Goal: Information Seeking & Learning: Learn about a topic

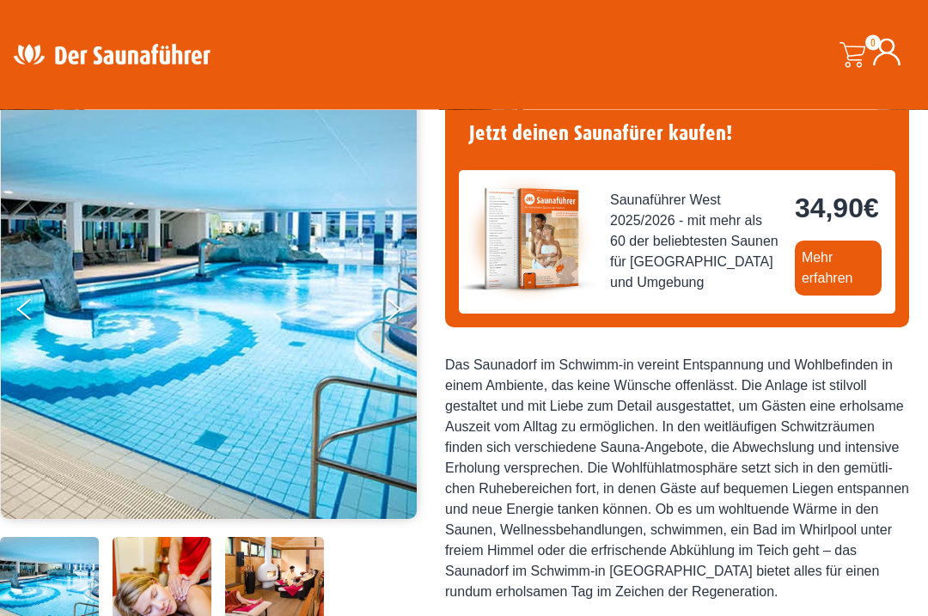
scroll to position [144, 0]
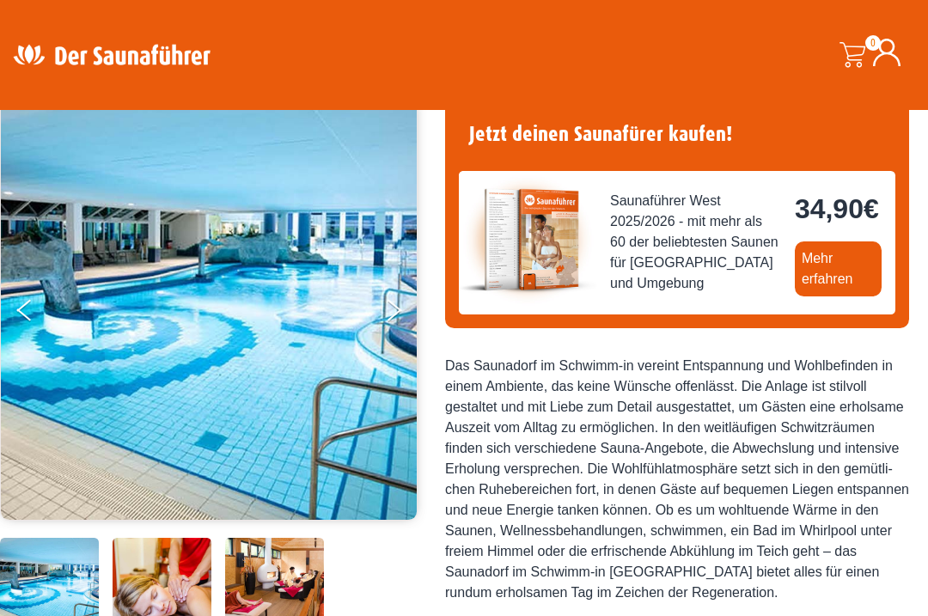
click at [794, 296] on link "Mehr erfahren" at bounding box center [837, 268] width 87 height 55
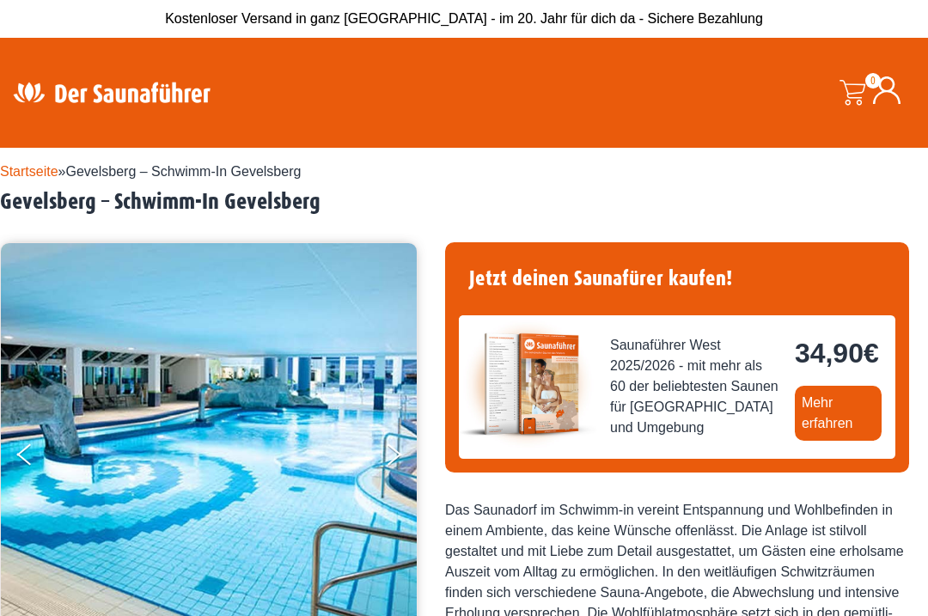
scroll to position [191, 0]
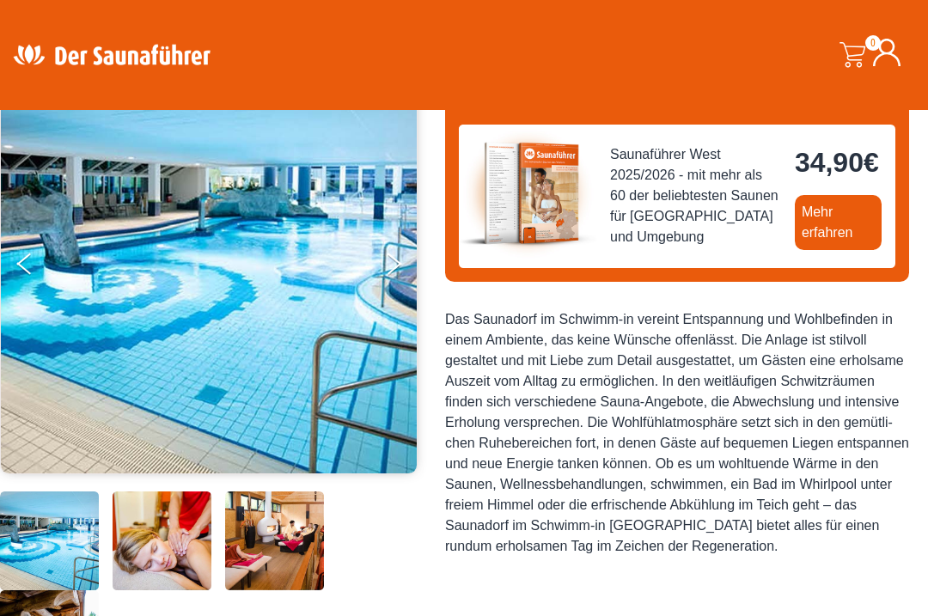
click at [794, 250] on link "Mehr erfahren" at bounding box center [837, 222] width 87 height 55
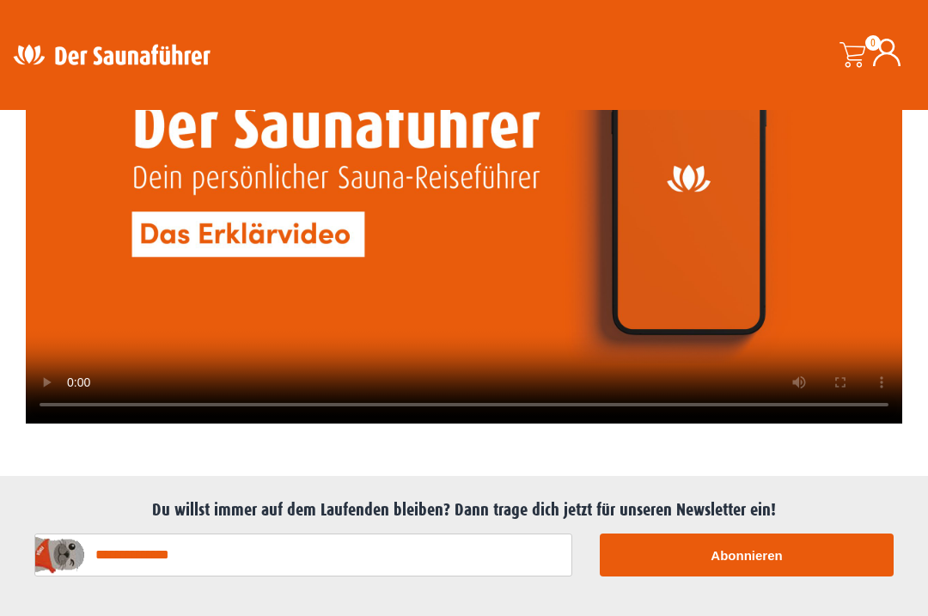
scroll to position [4059, 0]
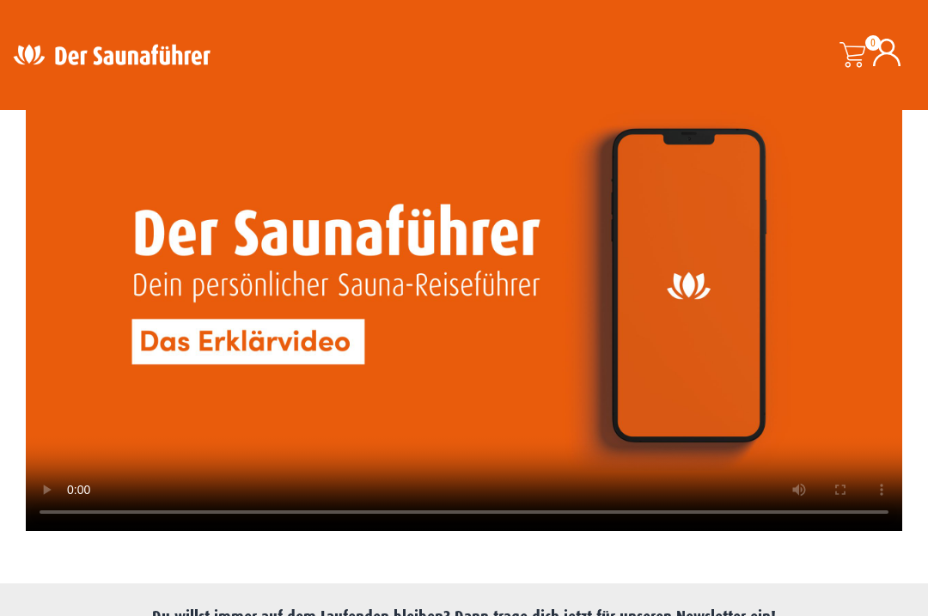
click at [480, 307] on video at bounding box center [464, 284] width 876 height 493
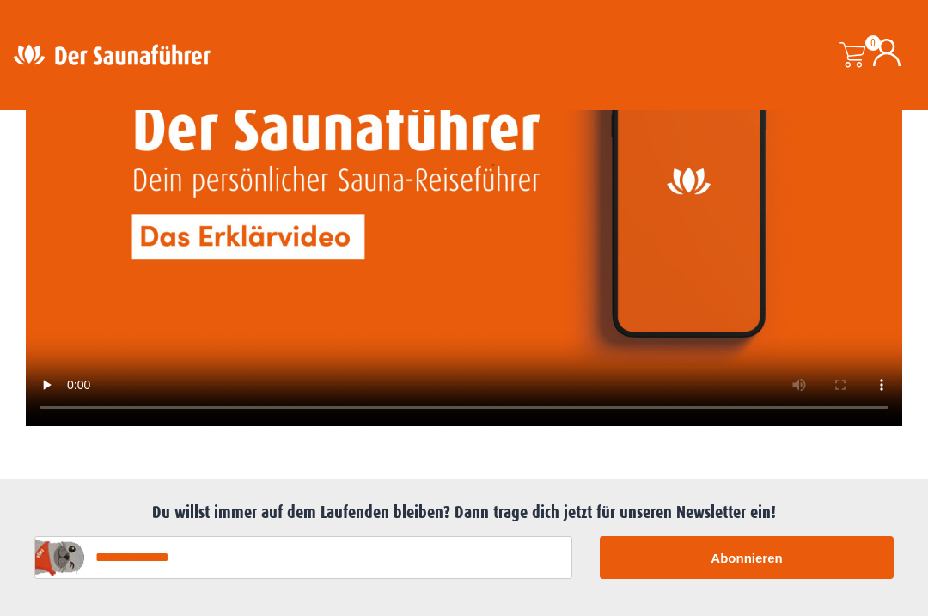
scroll to position [4160, 0]
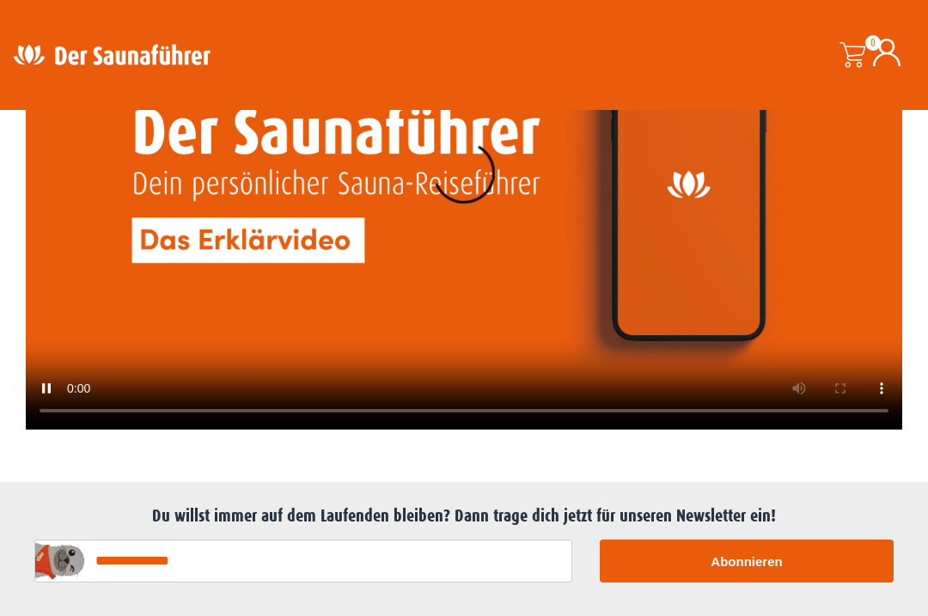
click at [474, 209] on video at bounding box center [464, 182] width 876 height 493
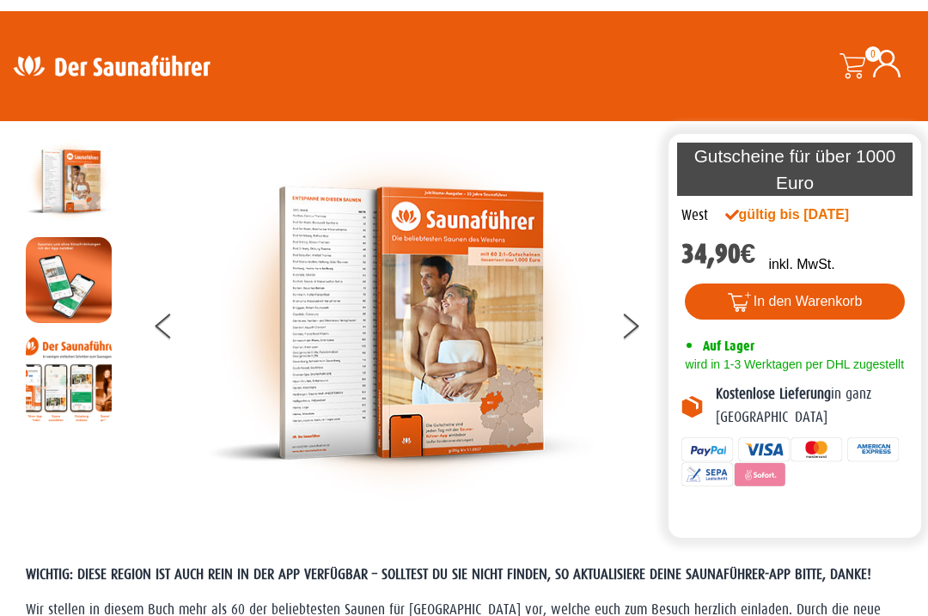
scroll to position [30, 0]
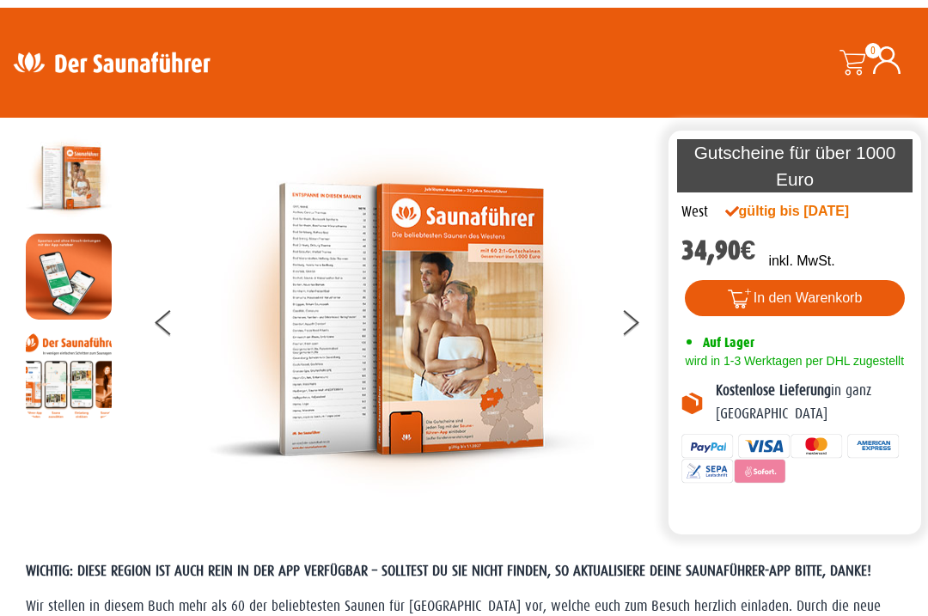
click at [469, 342] on img at bounding box center [400, 319] width 386 height 369
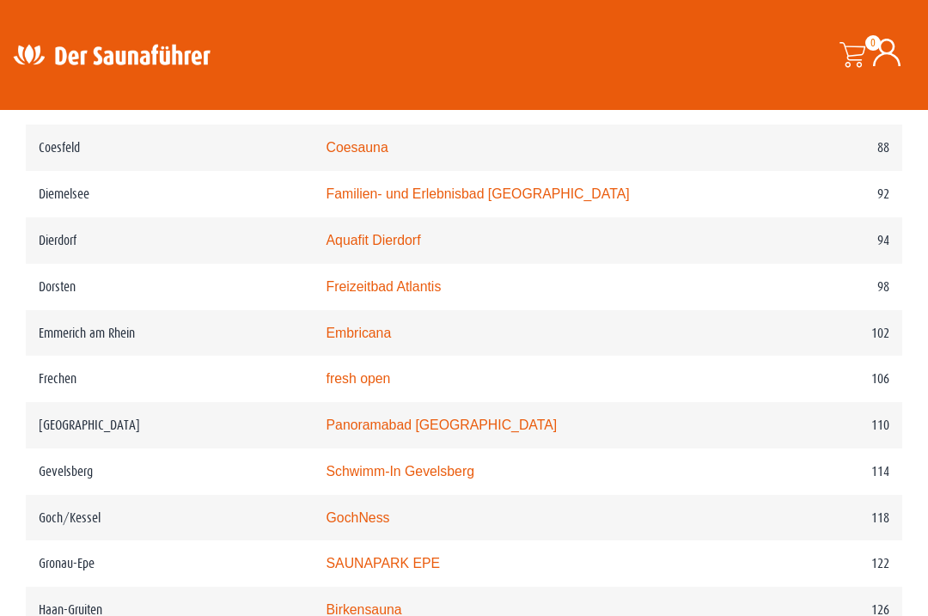
scroll to position [1684, 0]
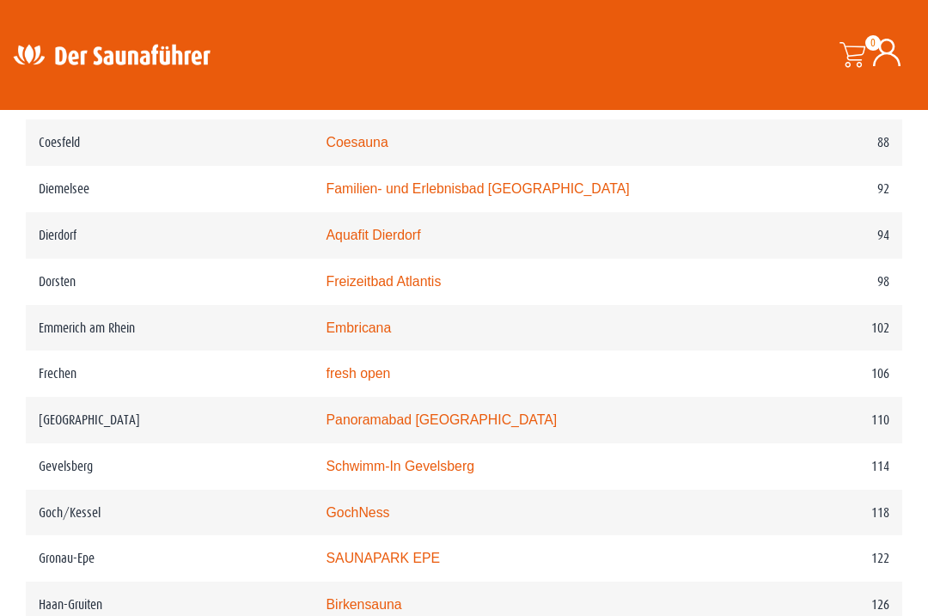
click at [881, 439] on td "110" at bounding box center [823, 420] width 157 height 46
click at [506, 427] on link "Panoramabad [GEOGRAPHIC_DATA]" at bounding box center [441, 419] width 231 height 15
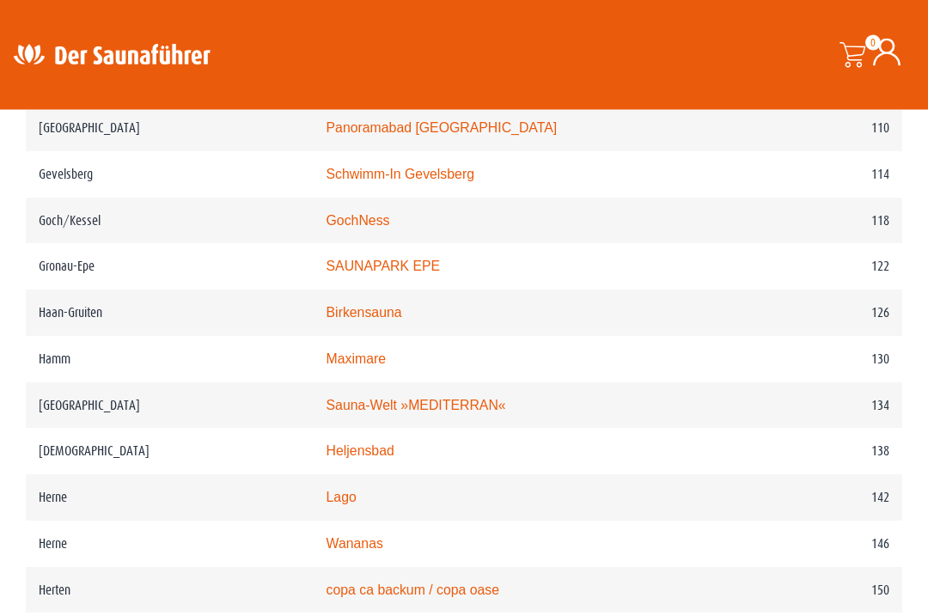
scroll to position [1977, 0]
click at [377, 457] on link "Heljensbad" at bounding box center [360, 449] width 68 height 15
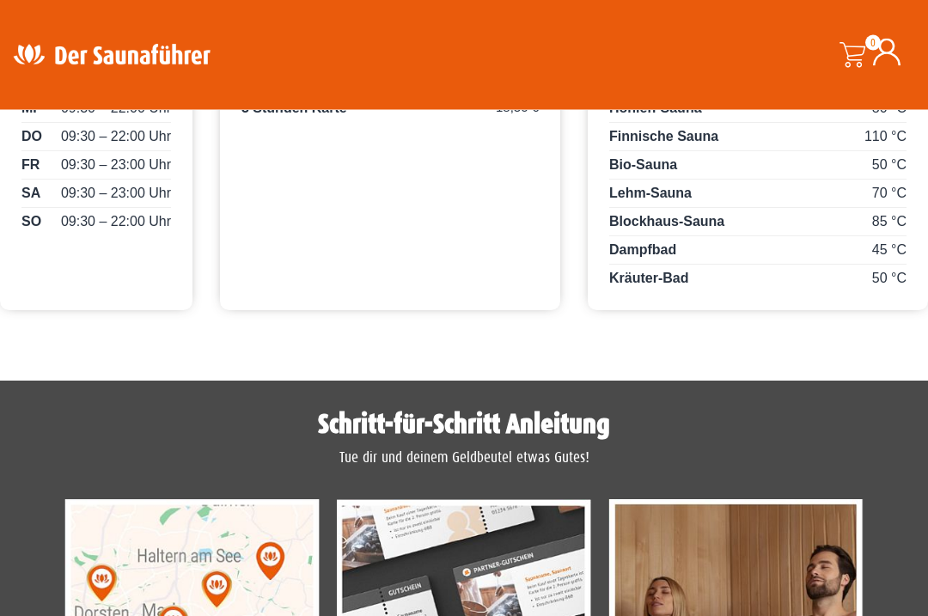
scroll to position [1114, 0]
click at [879, 147] on span "110 °C" at bounding box center [885, 136] width 42 height 21
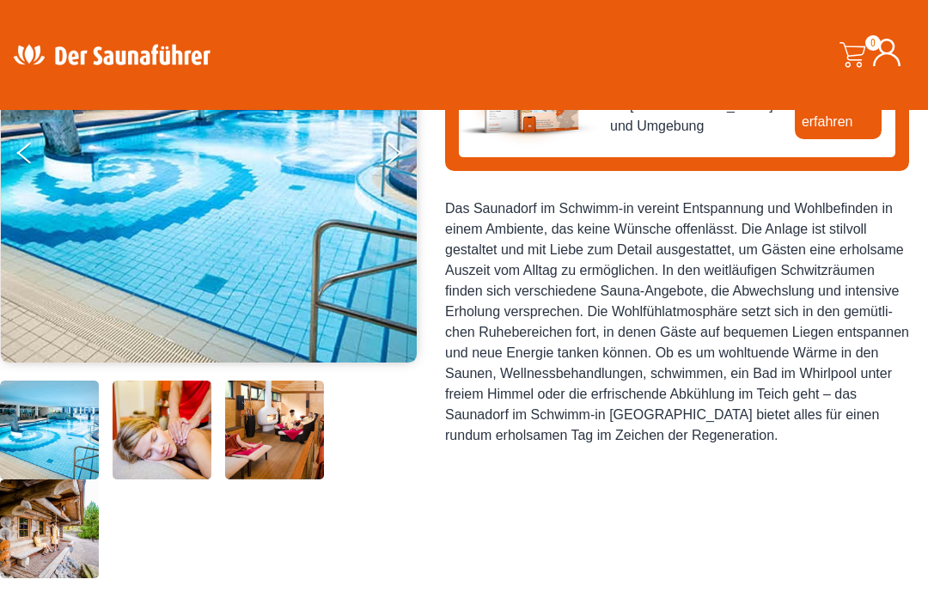
scroll to position [289, 0]
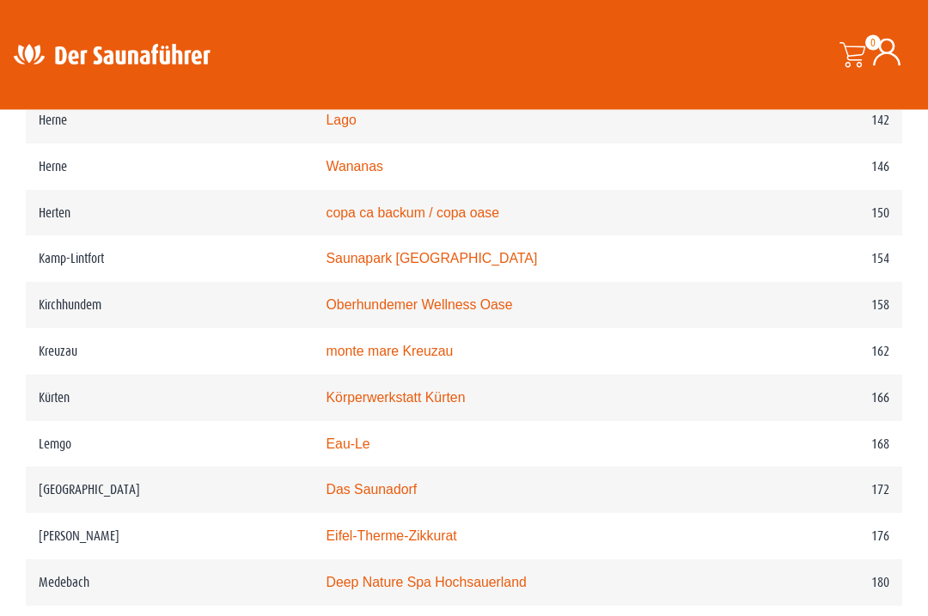
scroll to position [2353, 0]
click at [439, 405] on link "Körperwerkstatt Kürten" at bounding box center [395, 397] width 139 height 15
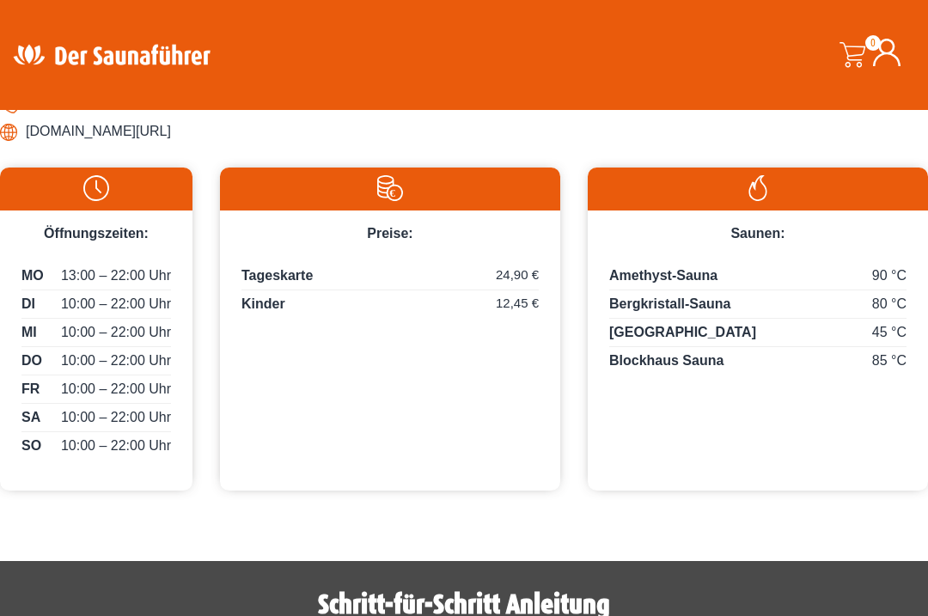
scroll to position [790, 0]
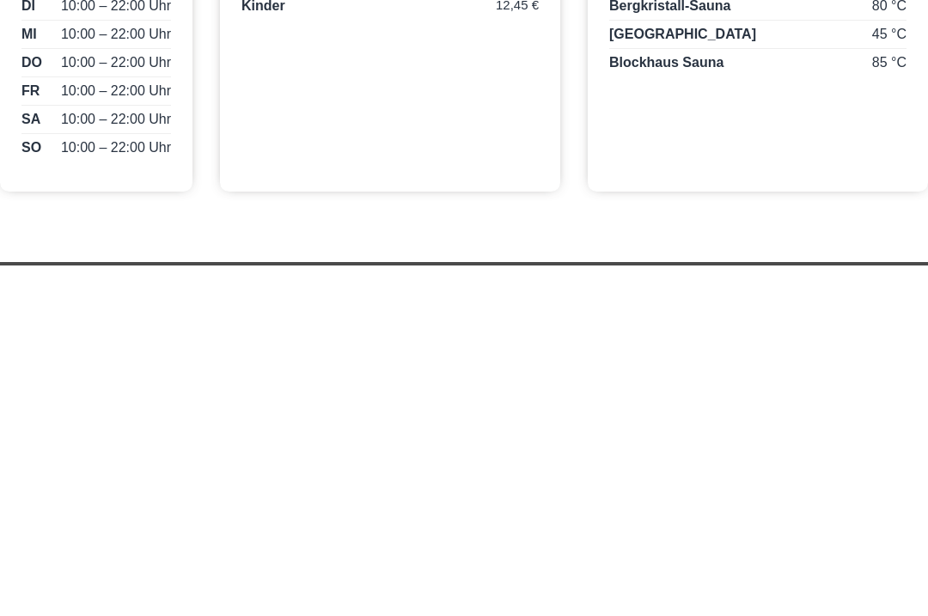
scroll to position [787, 0]
